Goal: Task Accomplishment & Management: Complete application form

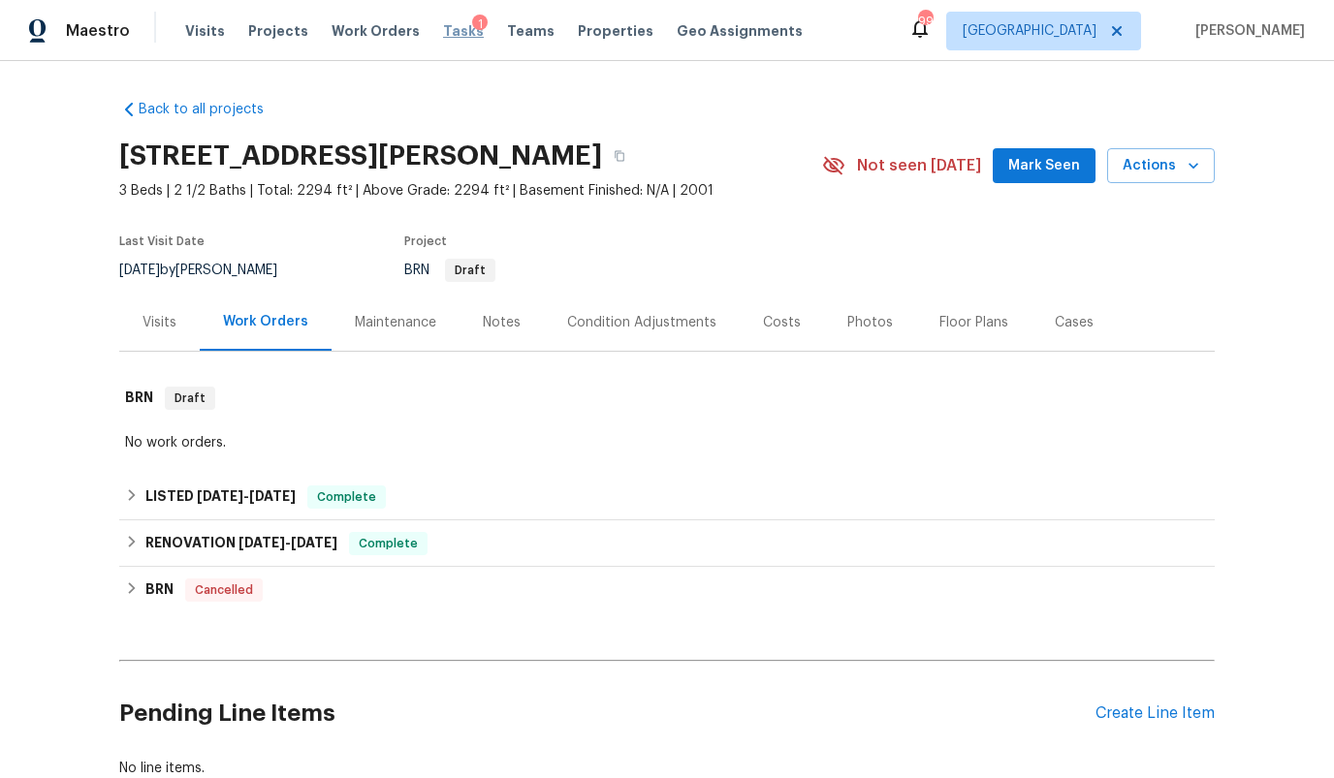
click at [443, 27] on span "Tasks" at bounding box center [463, 31] width 41 height 14
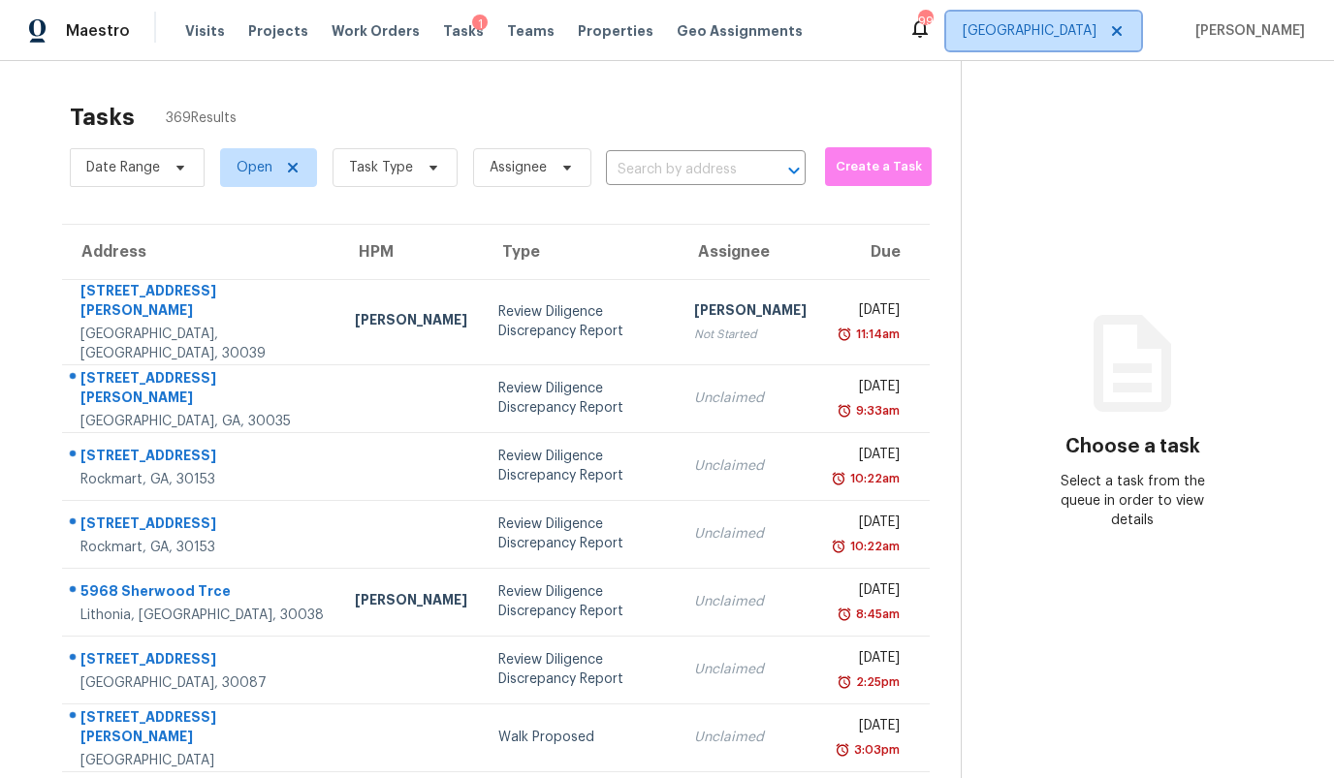
click at [1092, 29] on span "[GEOGRAPHIC_DATA]" at bounding box center [1029, 30] width 134 height 19
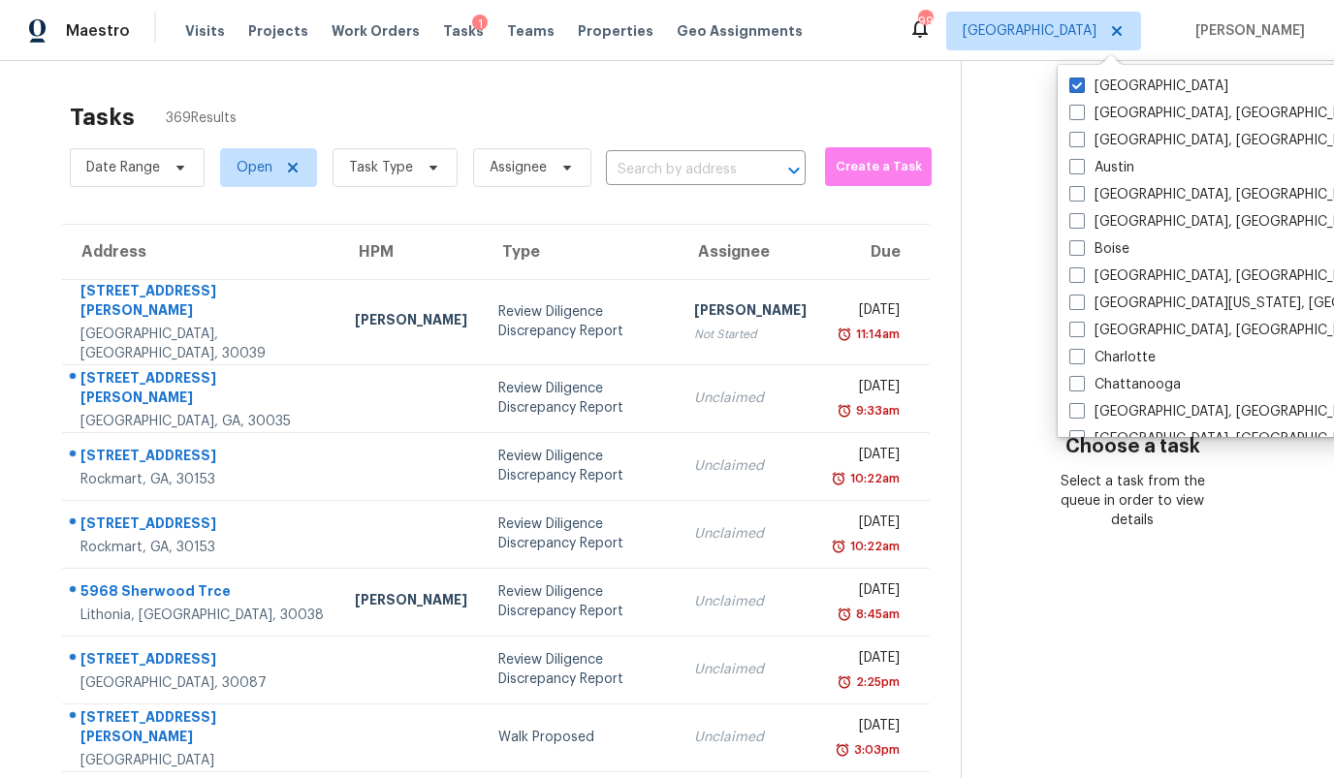
click at [807, 88] on div "Tasks 369 Results Date Range Open Task Type Assignee ​ Create a Task Address HP…" at bounding box center [667, 563] width 1334 height 1005
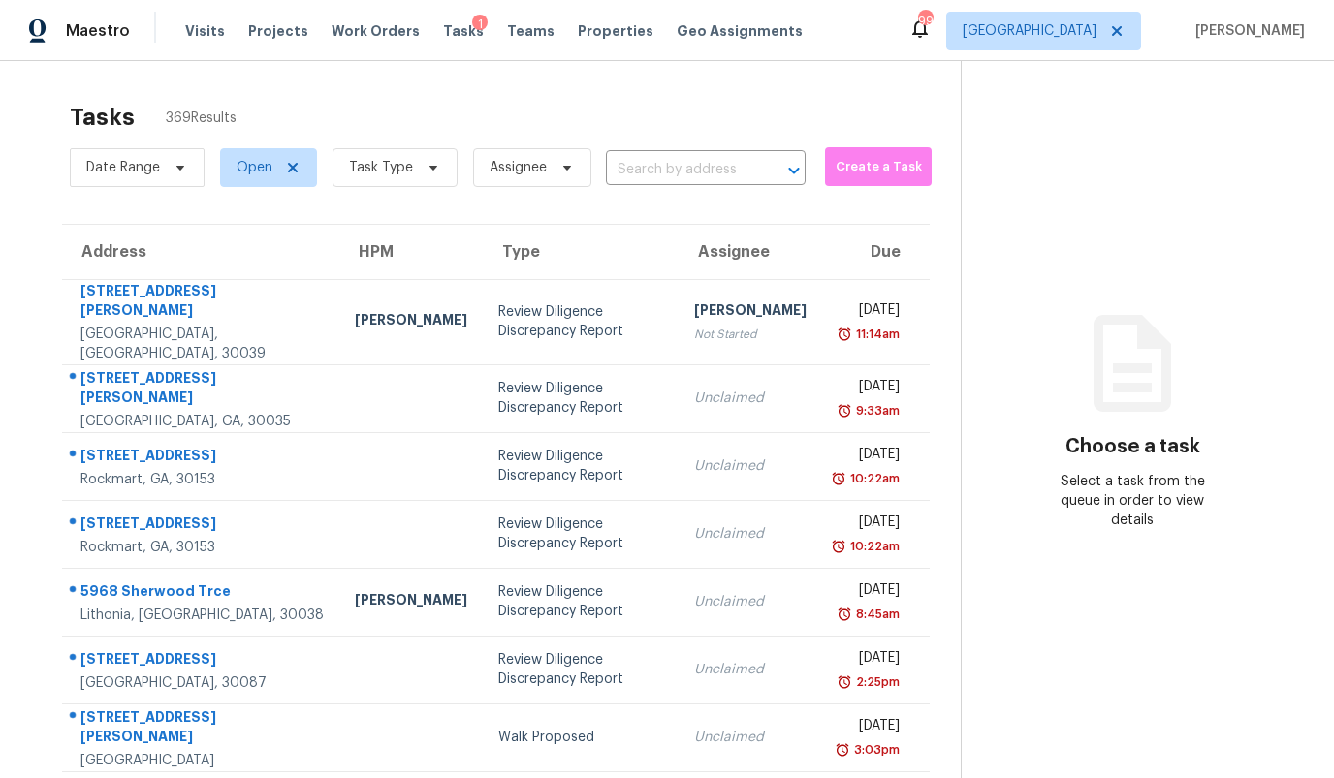
click at [834, 145] on div "Date Range Open Task Type Assignee ​ Create a Task" at bounding box center [515, 167] width 891 height 50
click at [835, 163] on span "Create a Task" at bounding box center [877, 167] width 87 height 22
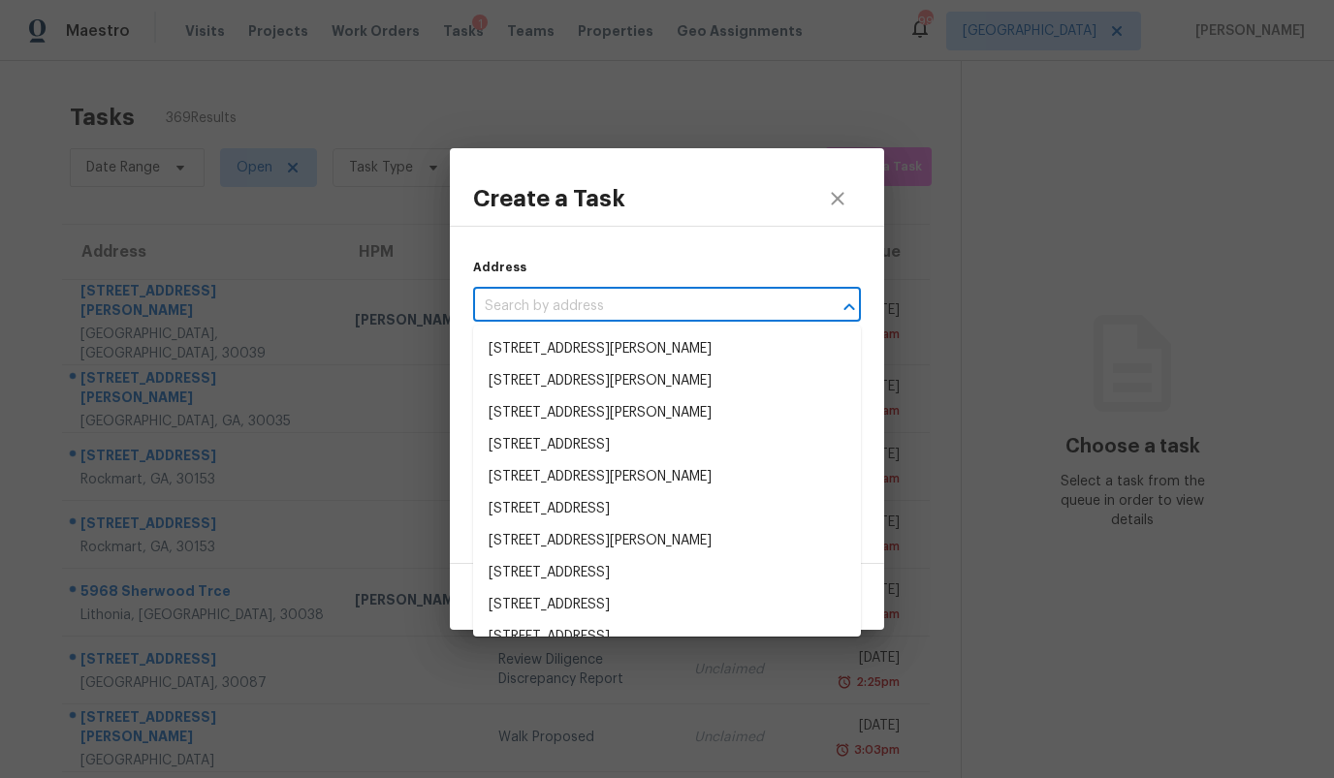
click at [644, 299] on input "text" at bounding box center [639, 307] width 333 height 30
paste input "[STREET_ADDRESS]"
type input "[STREET_ADDRESS]"
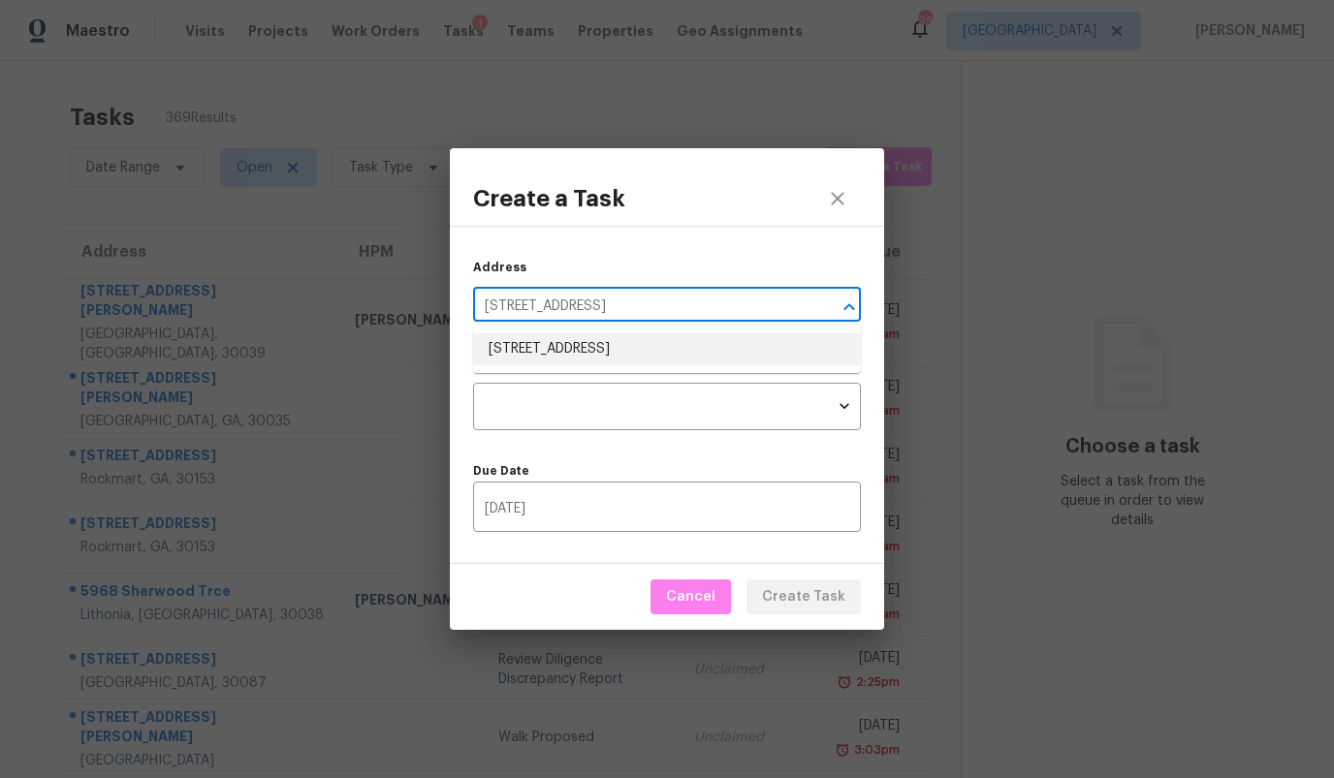
click at [596, 340] on li "[STREET_ADDRESS]" at bounding box center [667, 349] width 388 height 32
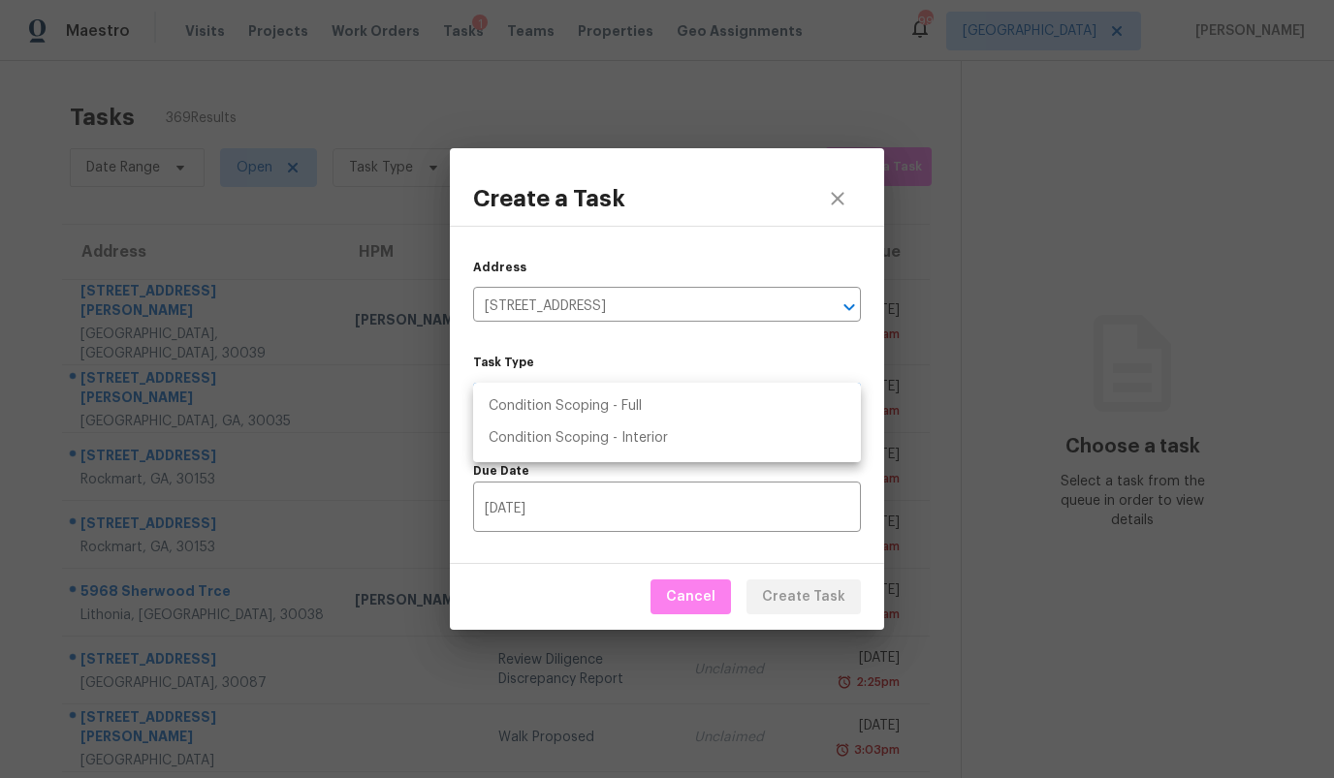
click at [583, 404] on body "Maestro Visits Projects Work Orders Tasks 1 Teams Properties Geo Assignments 99…" at bounding box center [667, 389] width 1334 height 778
click at [583, 405] on li "Condition Scoping - Full" at bounding box center [667, 407] width 388 height 32
type input "virtual_full_assessment"
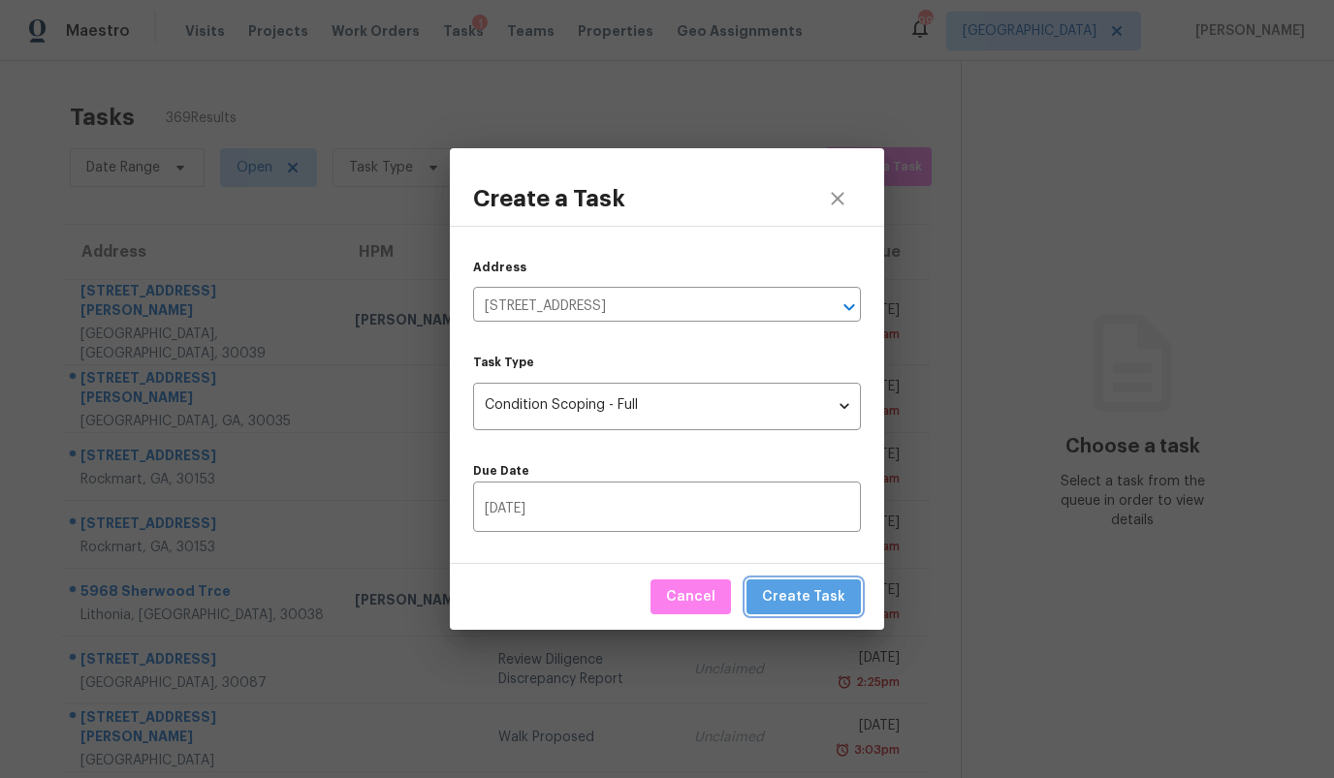
click at [819, 589] on span "Create Task" at bounding box center [803, 597] width 83 height 24
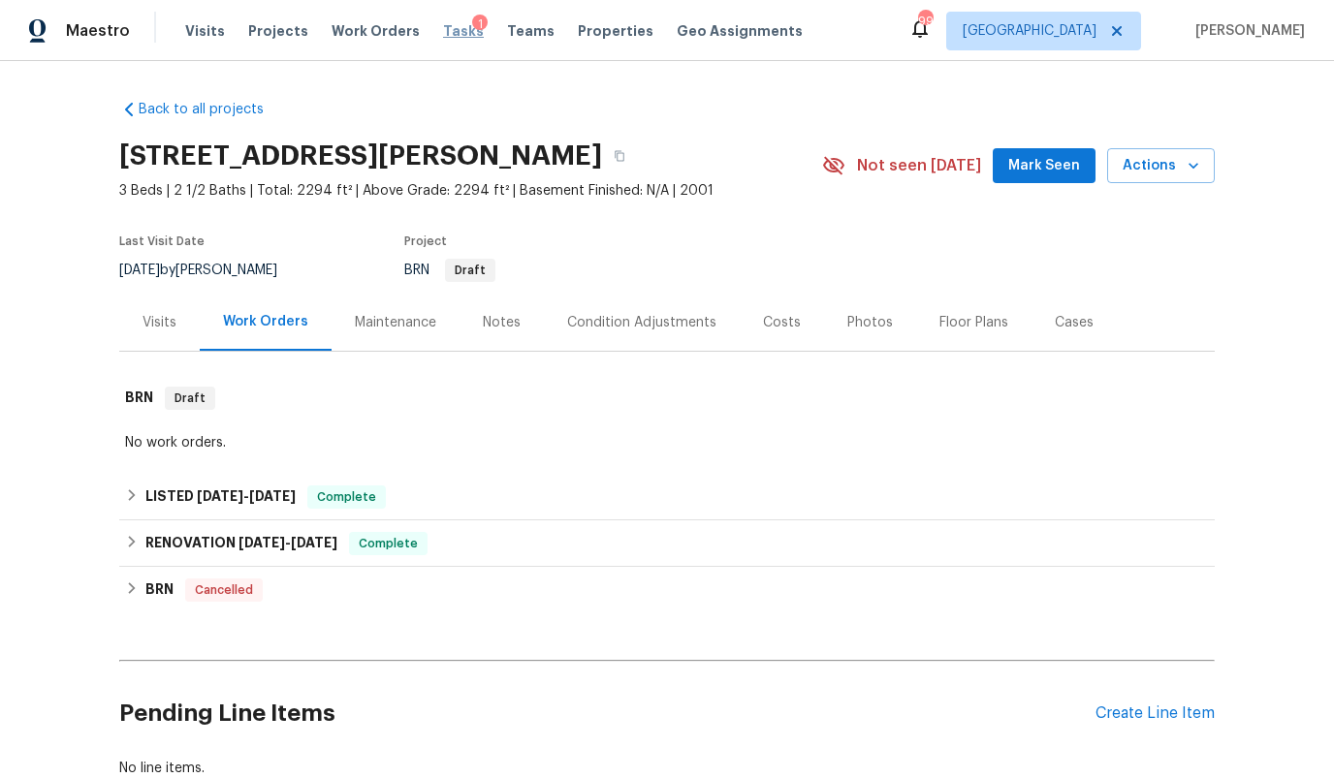
click at [443, 29] on span "Tasks" at bounding box center [463, 31] width 41 height 14
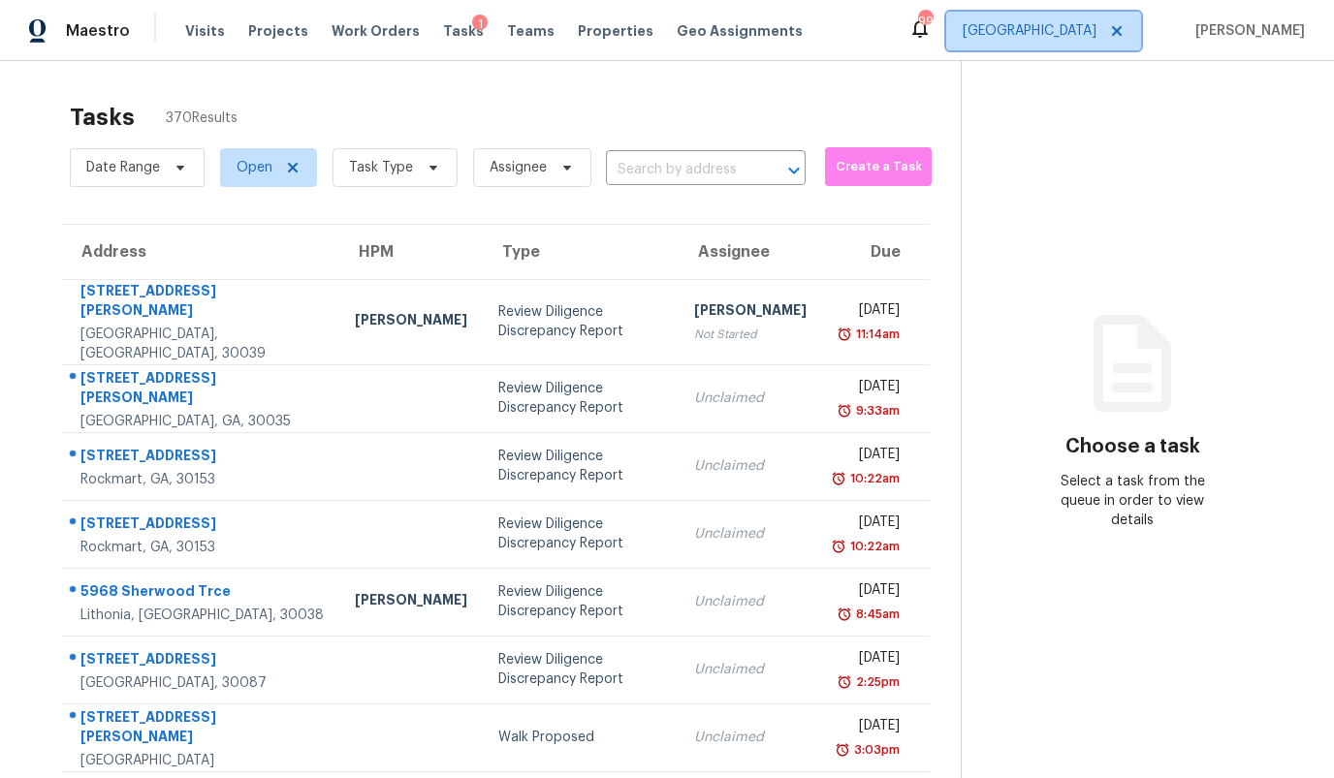
click at [1092, 33] on span "[GEOGRAPHIC_DATA]" at bounding box center [1029, 30] width 134 height 19
click at [1000, 247] on section "Choose a task Select a task from the queue in order to view details" at bounding box center [1131, 563] width 342 height 1005
click at [847, 163] on span "Create a Task" at bounding box center [877, 167] width 87 height 22
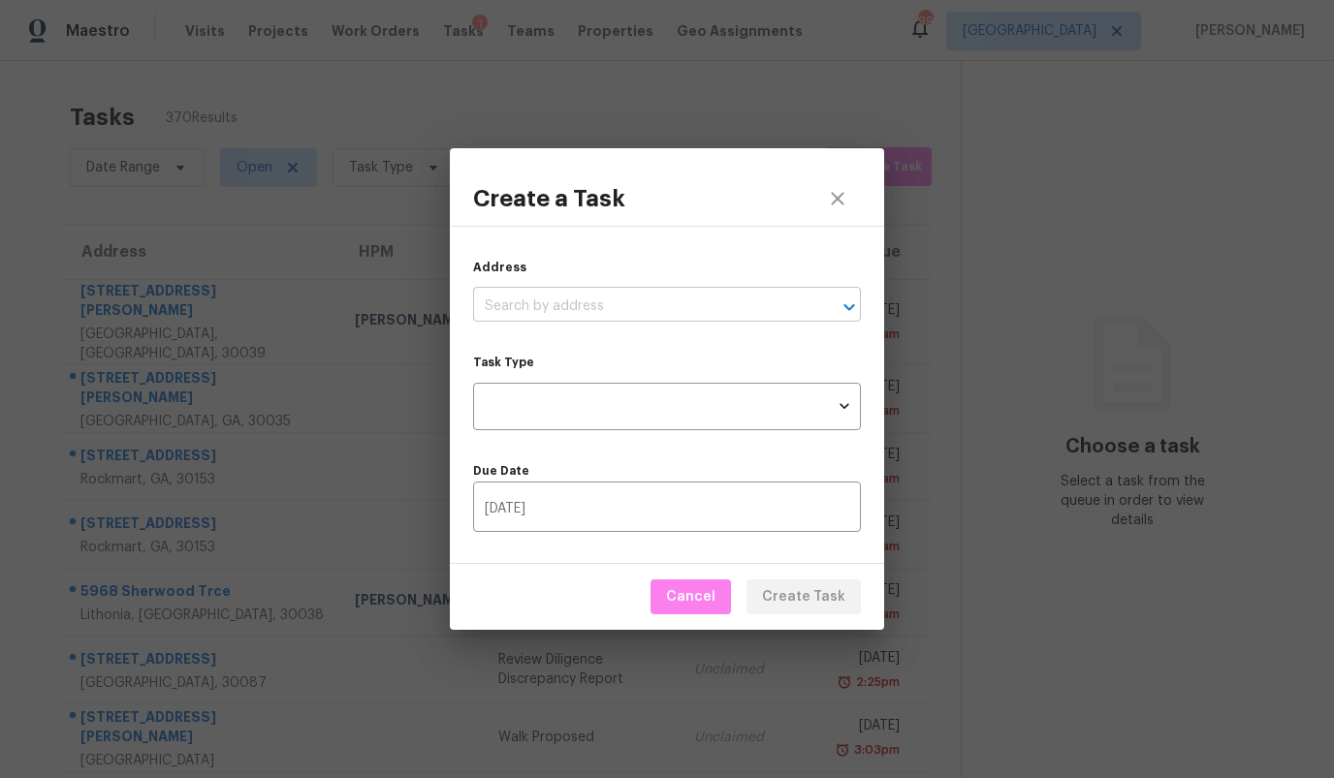
click at [632, 307] on input "text" at bounding box center [639, 307] width 333 height 30
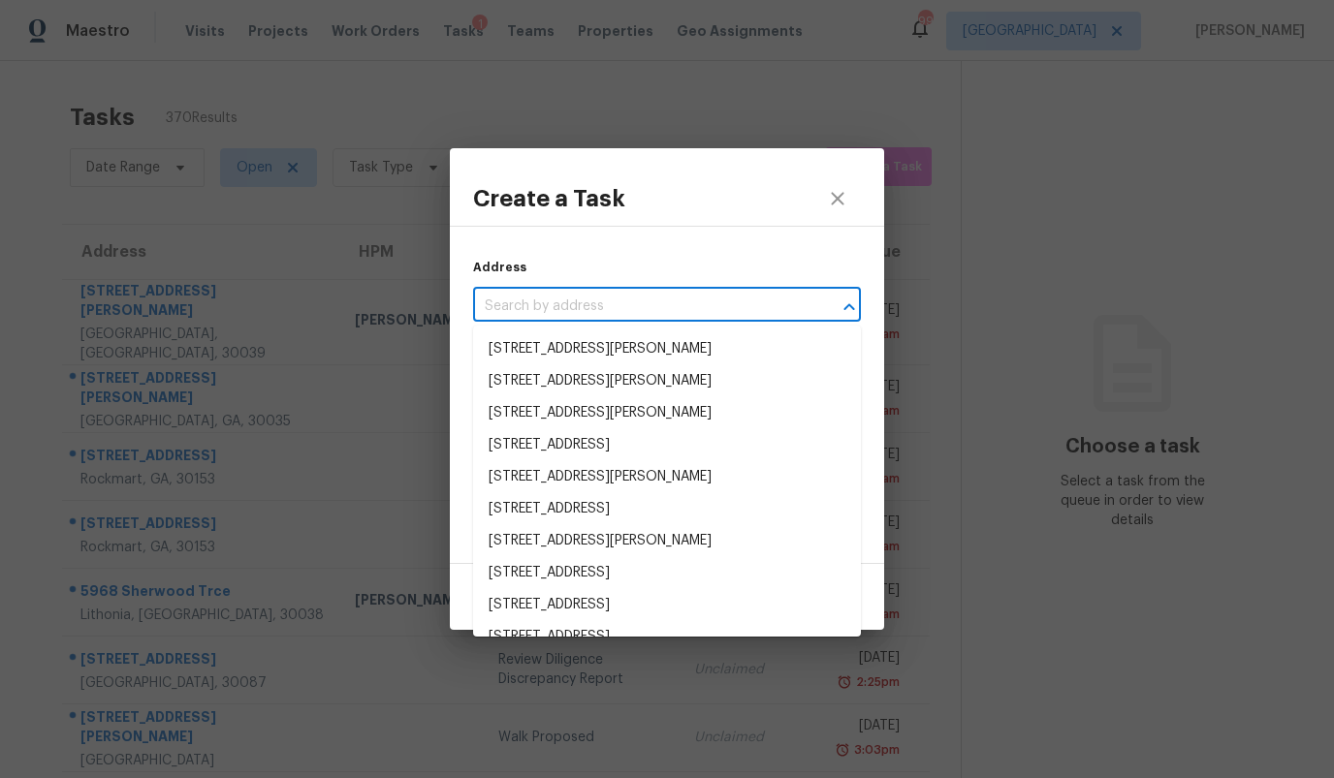
paste input "1646 Brantford Dr, Tucker, GA 30084"
type input "1646 Brantford Dr, Tucker, GA 30084"
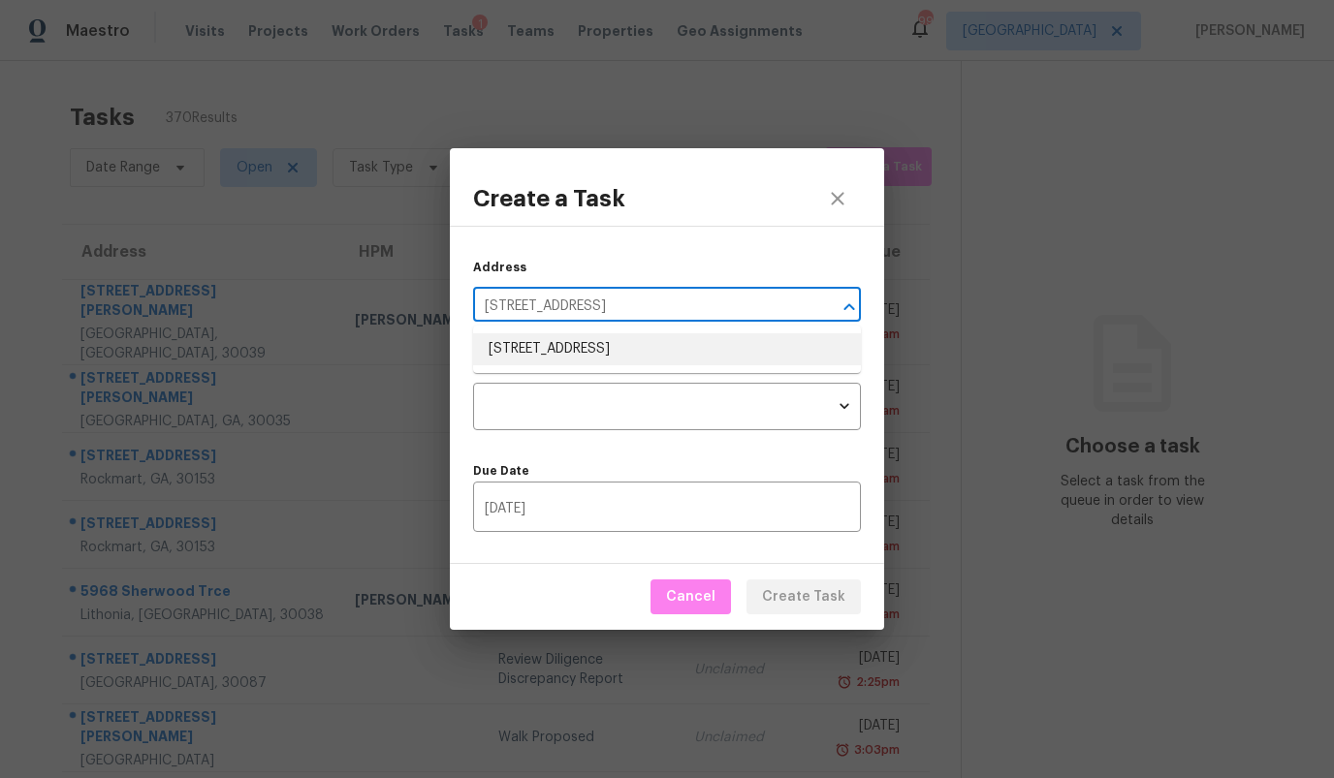
click at [584, 347] on li "1646 Brantford Dr, Tucker, GA 30084" at bounding box center [667, 349] width 388 height 32
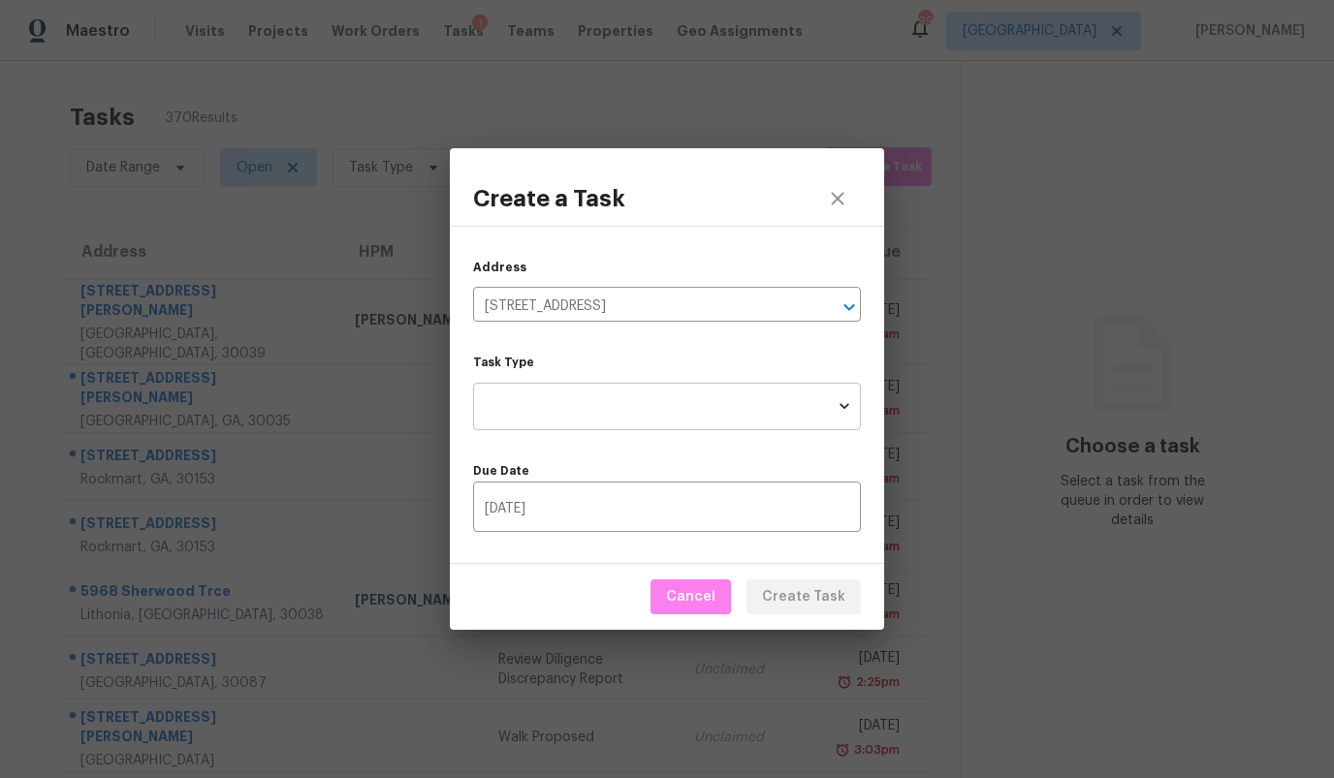
click at [581, 399] on body "Maestro Visits Projects Work Orders Tasks 1 Teams Properties Geo Assignments 99…" at bounding box center [667, 389] width 1334 height 778
click at [581, 399] on li "Condition Scoping - Full" at bounding box center [667, 407] width 388 height 32
type input "virtual_full_assessment"
click at [646, 448] on div "Due Date 08/28/2025 ​" at bounding box center [667, 489] width 388 height 86
click at [818, 601] on span "Create Task" at bounding box center [803, 597] width 83 height 24
